Goal: Information Seeking & Learning: Learn about a topic

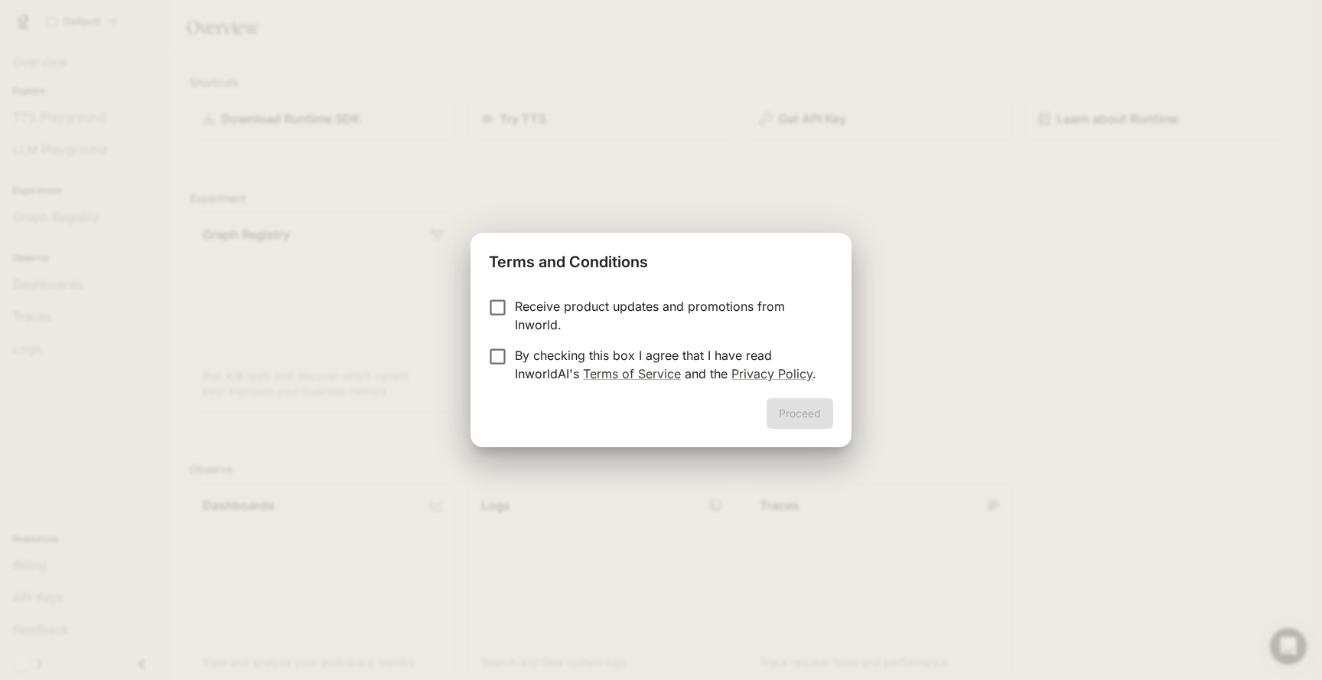
click at [495, 333] on label "Receive product updates and promotions from Inworld." at bounding box center [651, 315] width 341 height 37
click at [791, 411] on button "Proceed" at bounding box center [800, 413] width 67 height 31
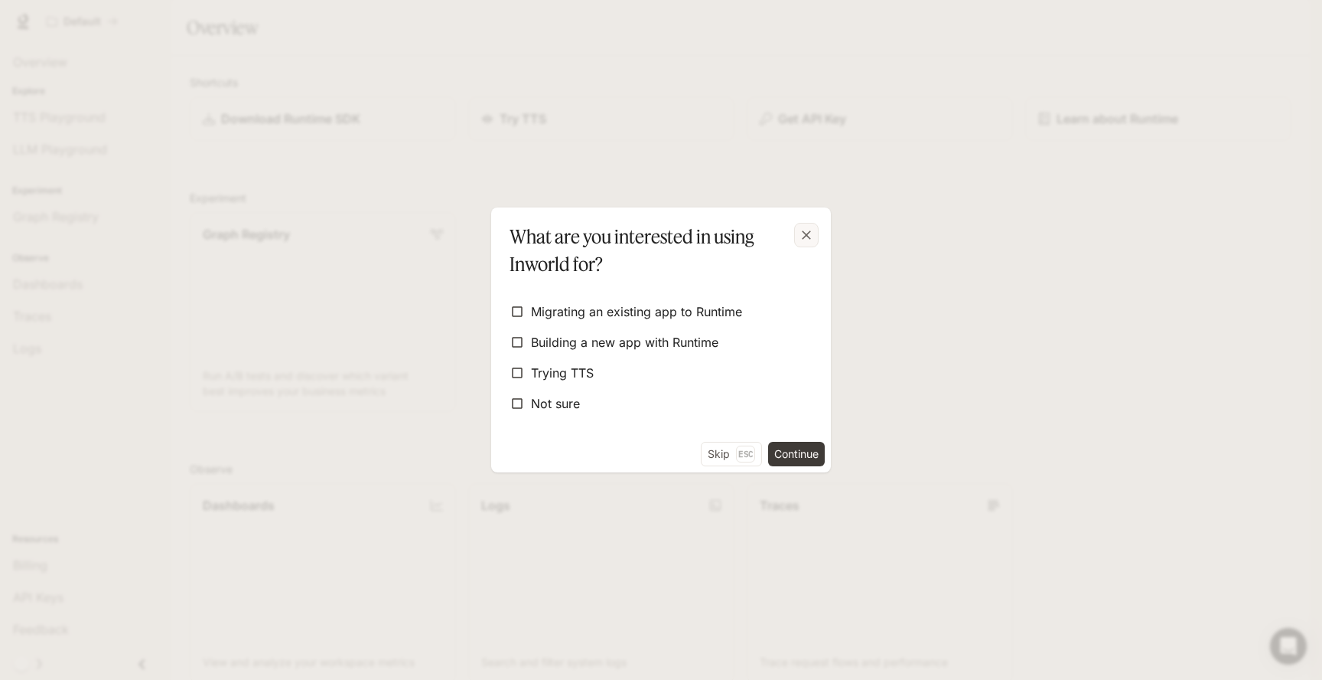
click at [815, 228] on div "button" at bounding box center [806, 235] width 24 height 24
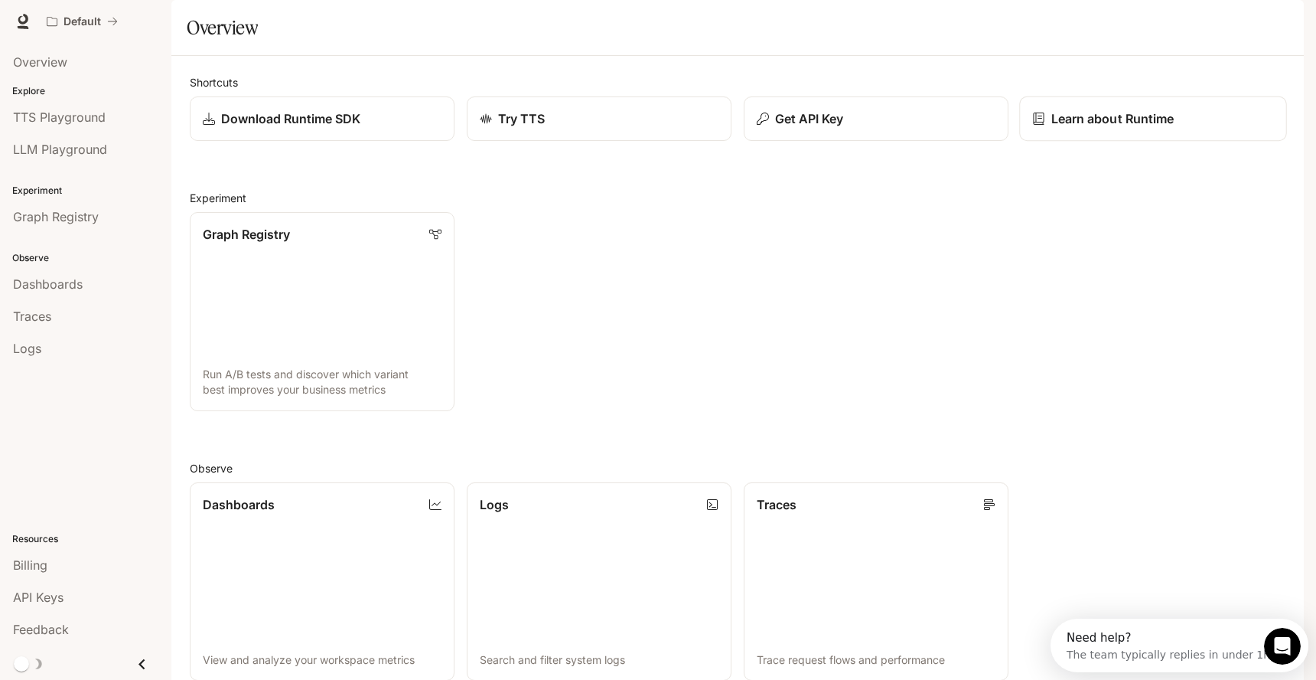
click at [1060, 128] on p "Learn about Runtime" at bounding box center [1112, 118] width 123 height 18
